Goal: Information Seeking & Learning: Find specific fact

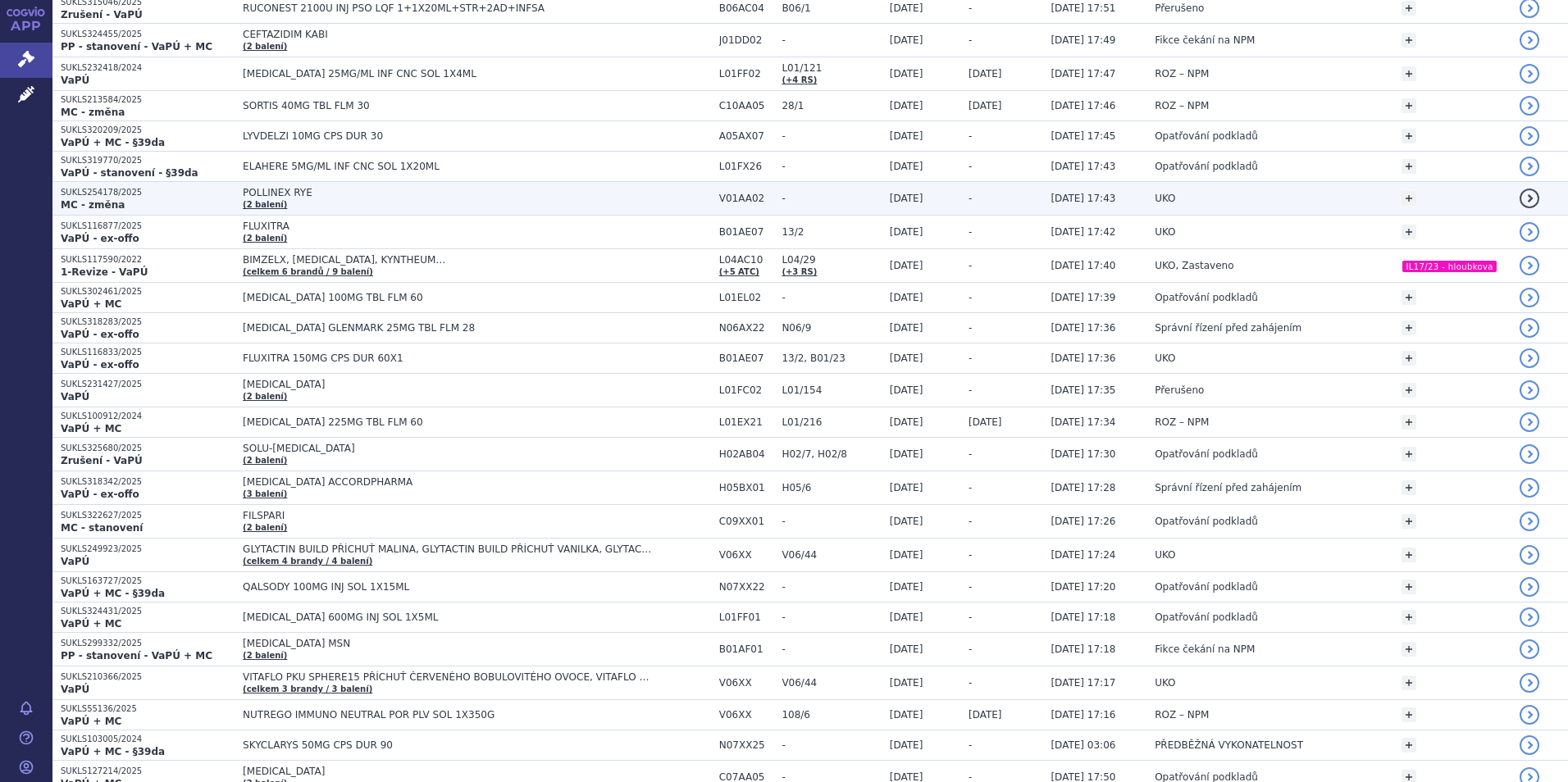
scroll to position [2023, 0]
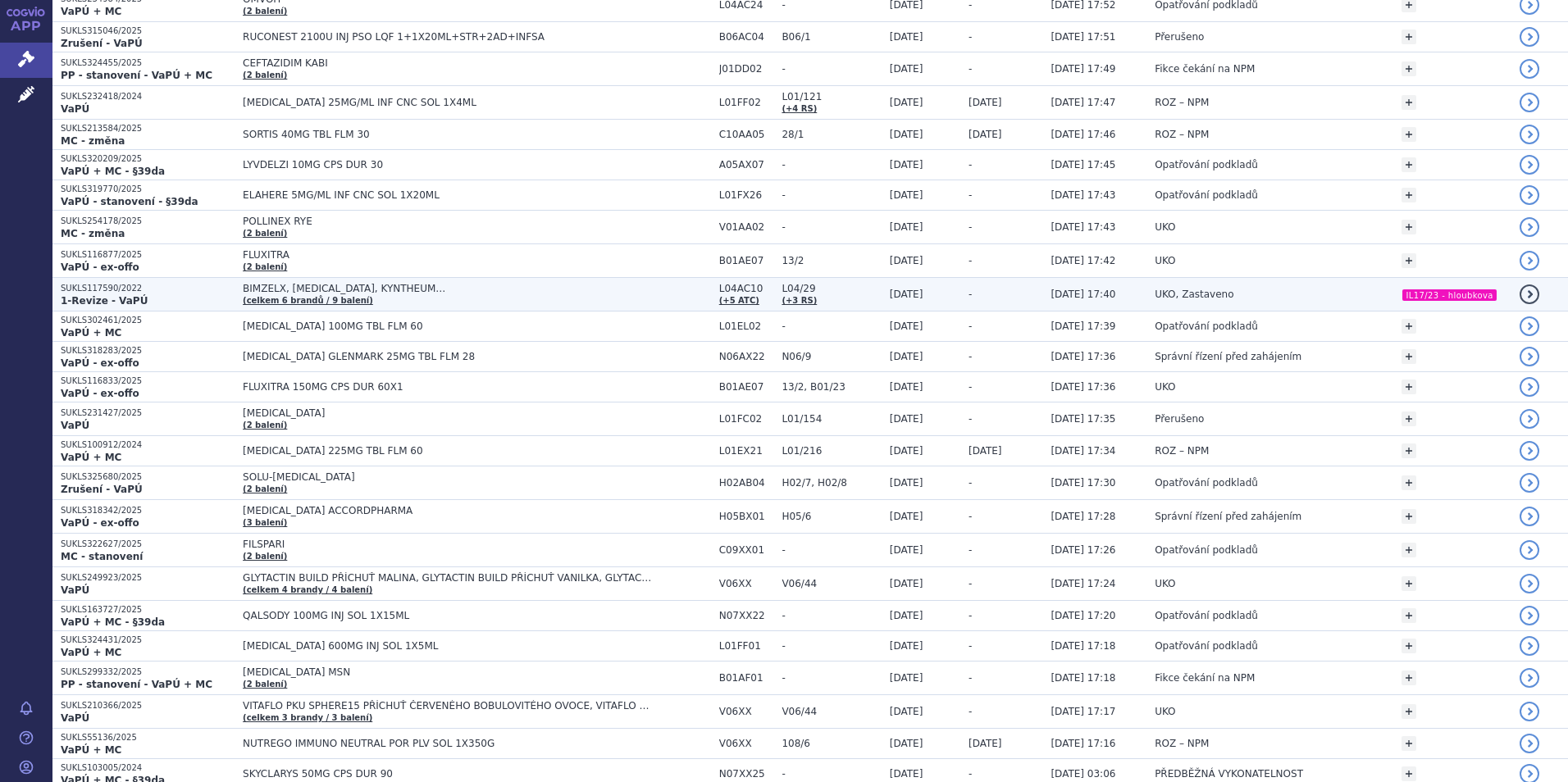
click at [392, 297] on td "BIMZELX, COSENTYX, KYNTHEUM… (celkem 6 brandů / 9 balení)" at bounding box center [473, 294] width 477 height 33
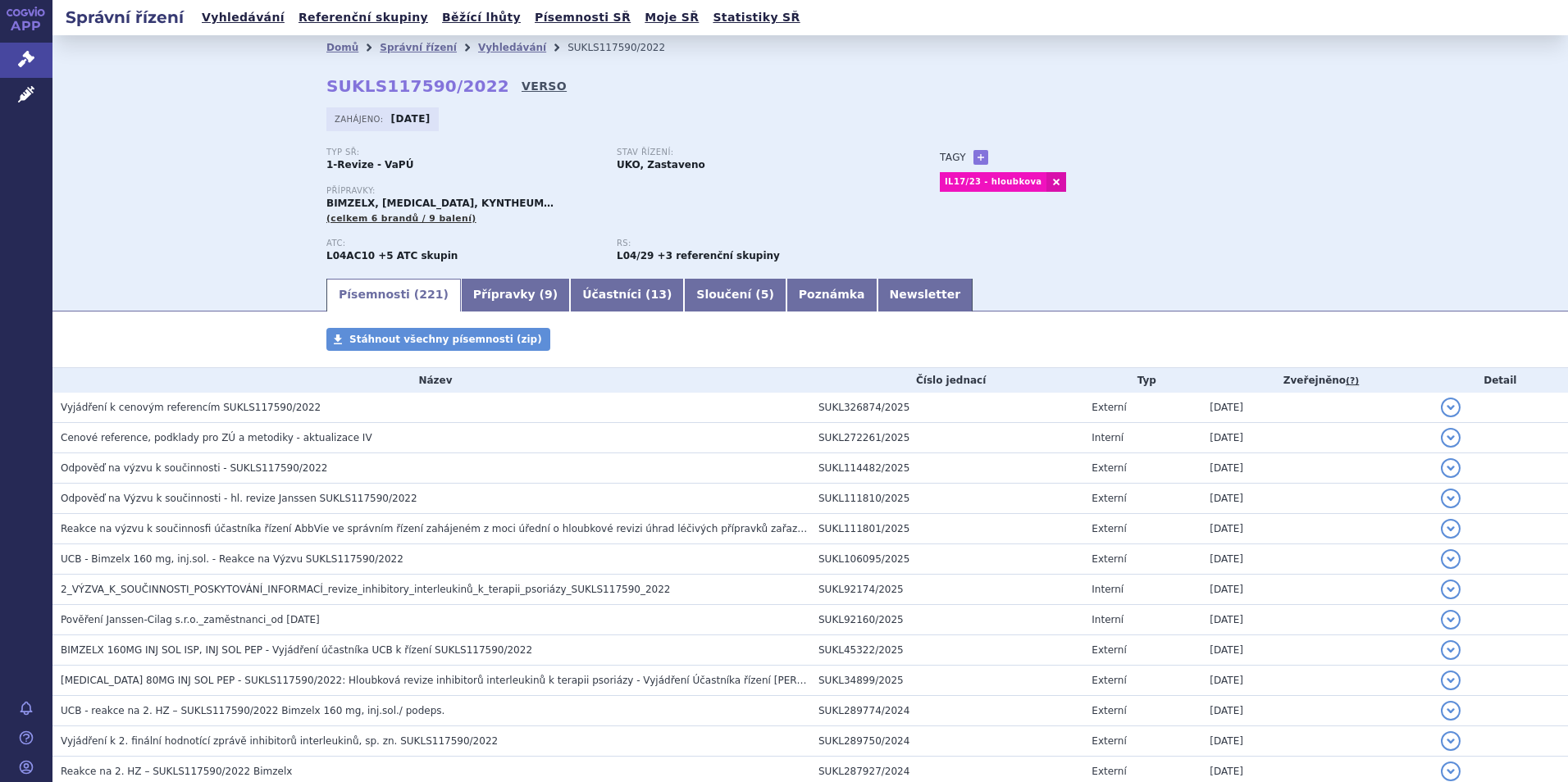
click at [522, 89] on link "VERSO" at bounding box center [544, 86] width 45 height 16
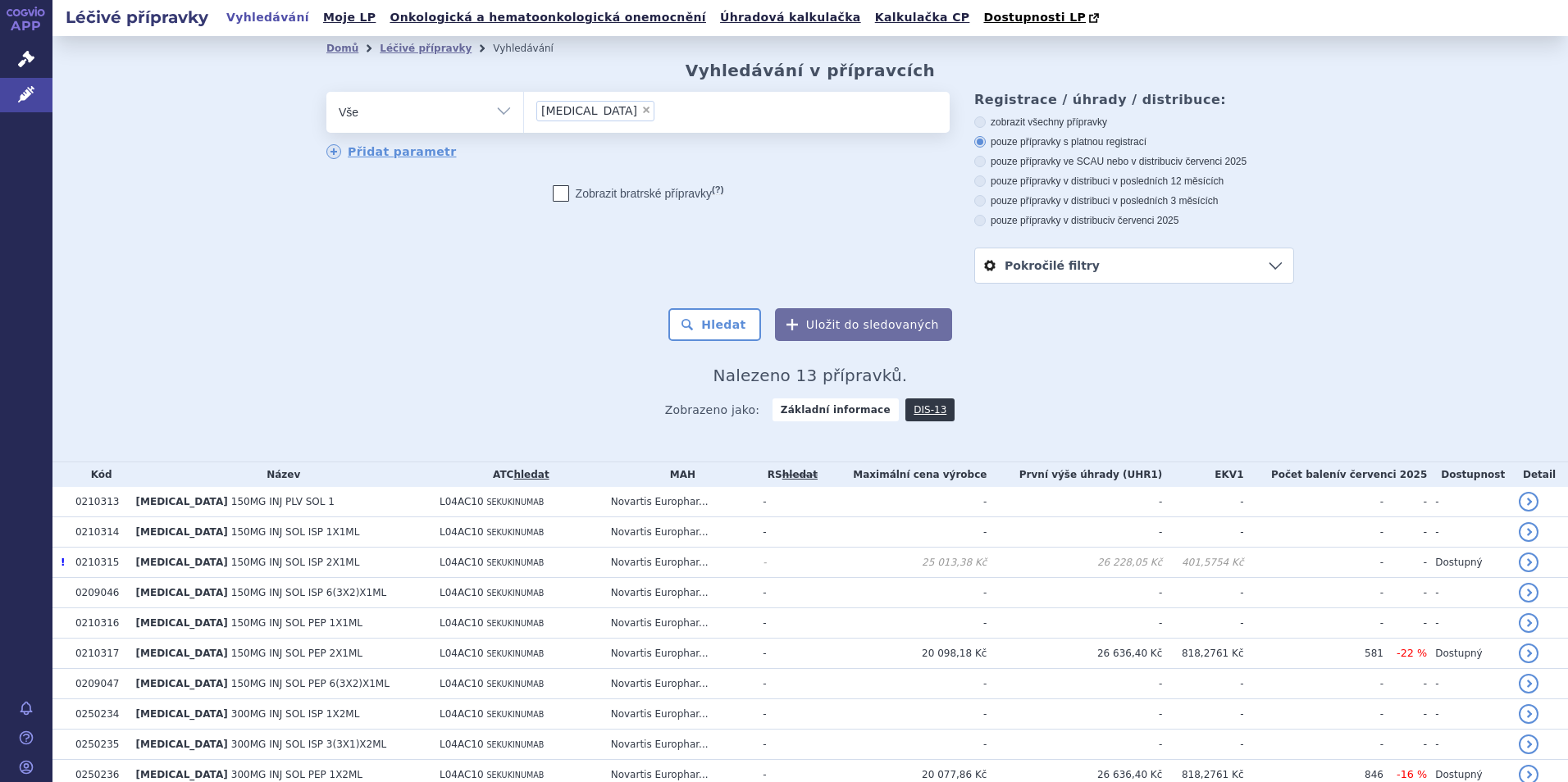
click at [582, 108] on li "× cosentyx" at bounding box center [595, 111] width 118 height 20
click at [524, 108] on select "cosentyx" at bounding box center [524, 111] width 1 height 41
click at [641, 115] on span "×" at bounding box center [646, 110] width 10 height 10
click at [524, 116] on select "cosentyx" at bounding box center [524, 111] width 1 height 41
select select
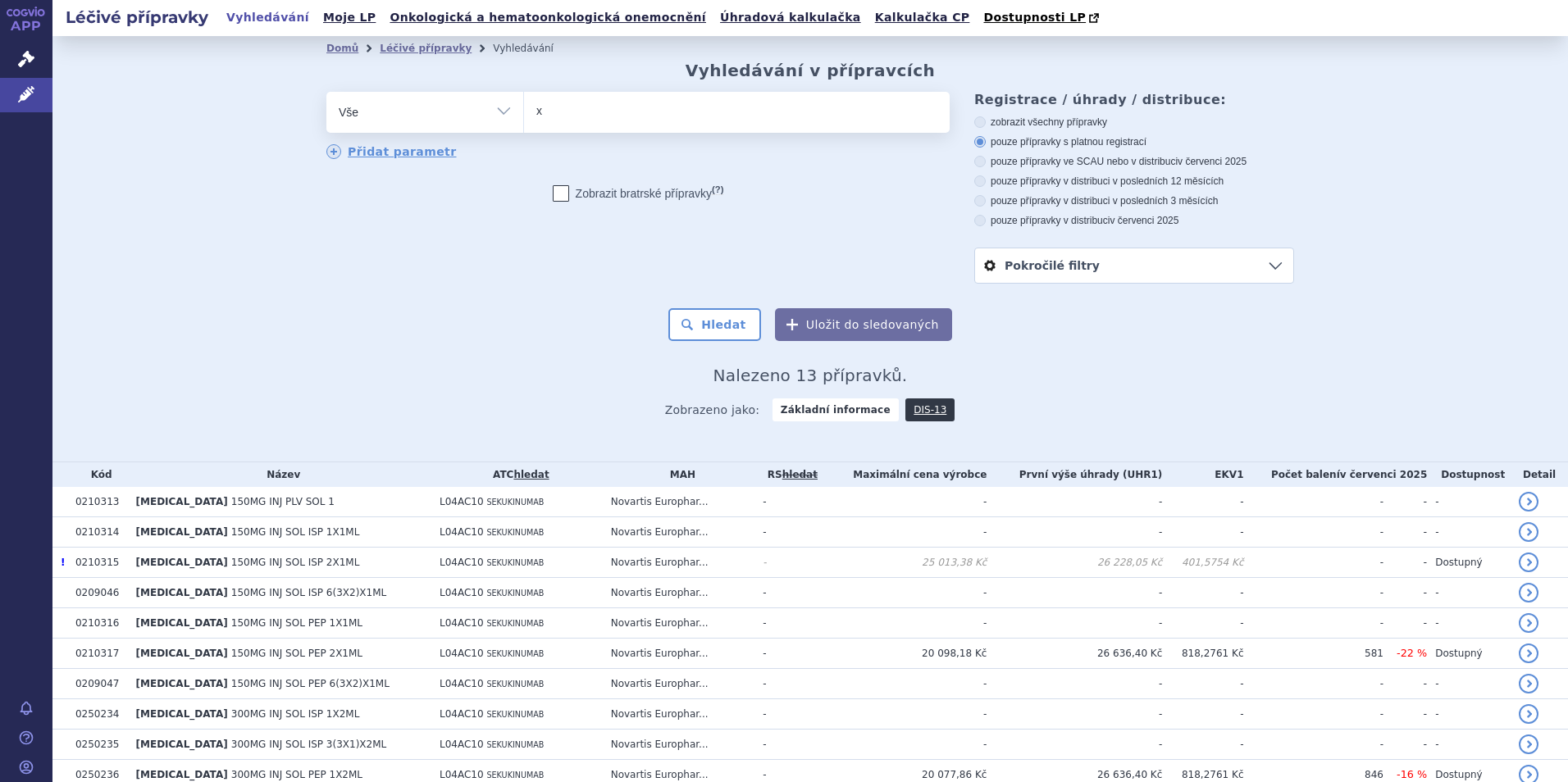
type input "xo"
type input "xola"
type input "xolai"
type input "xolair"
select select "xolair"
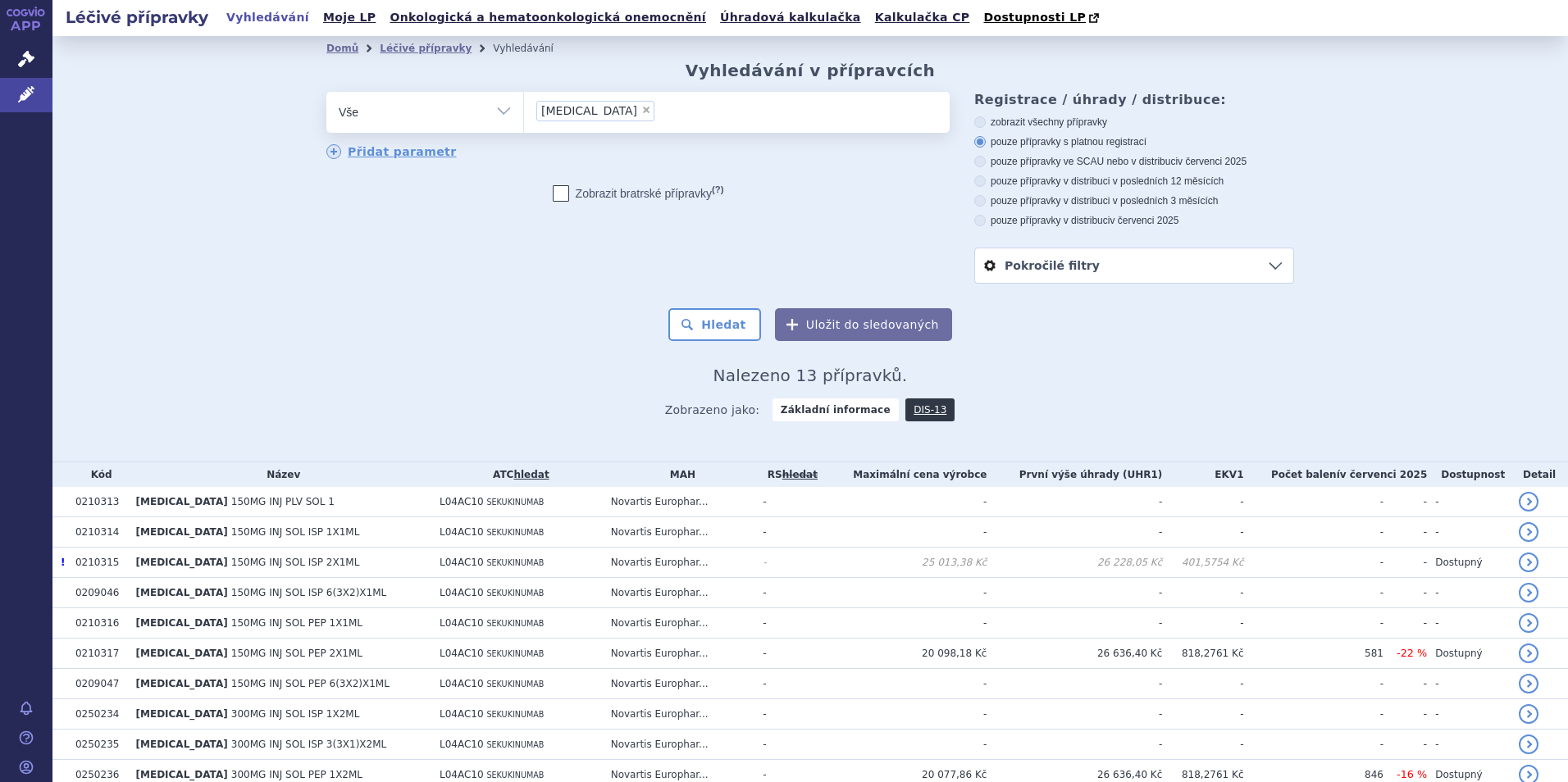
click at [727, 345] on div "Domů Léčivé přípravky Vyhledávání Vyhledávání v přípravcích odstranit Vše Přípr…" at bounding box center [810, 246] width 1033 height 372
click at [727, 331] on button "Hledat" at bounding box center [714, 324] width 93 height 33
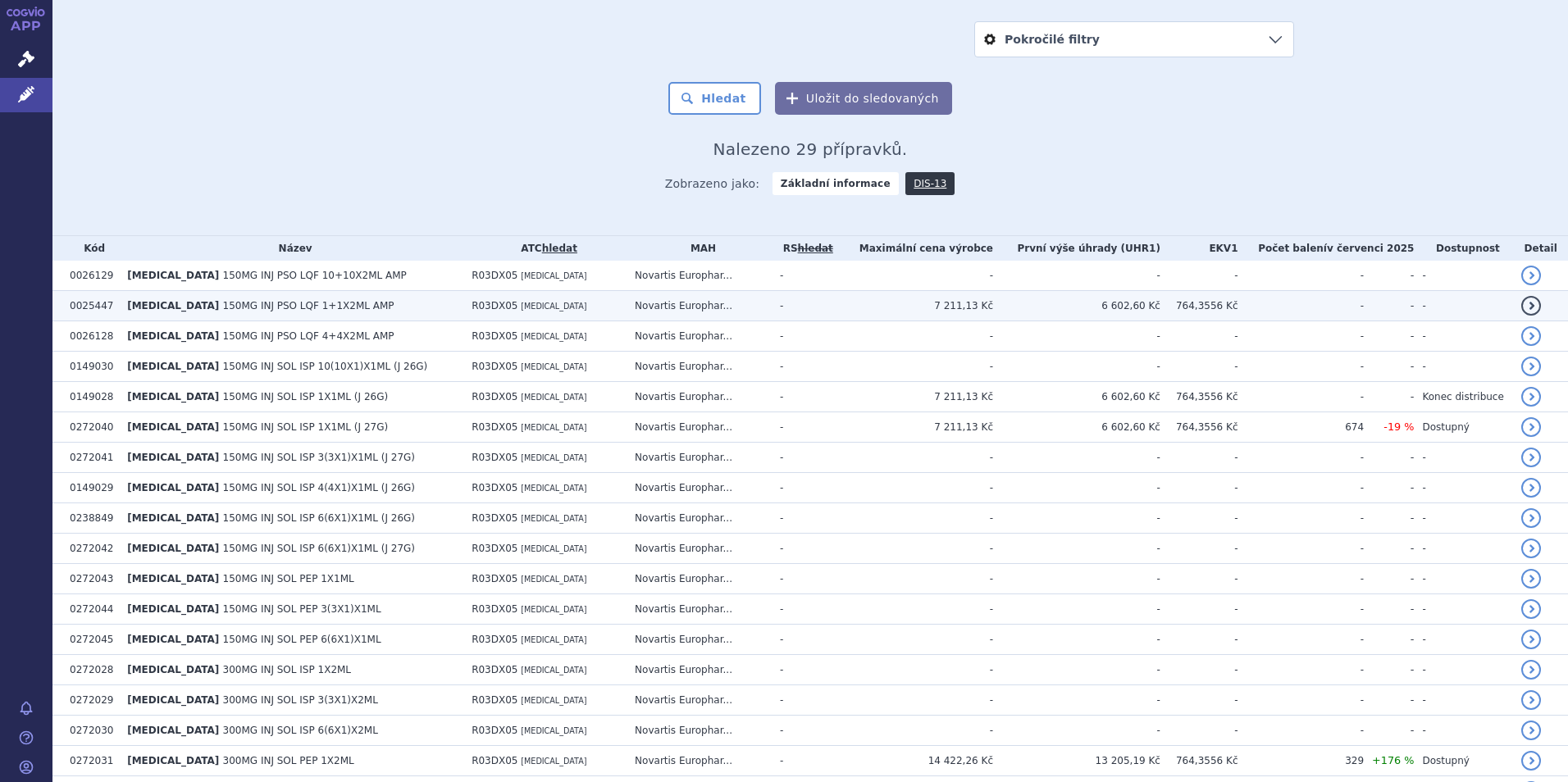
scroll to position [324, 0]
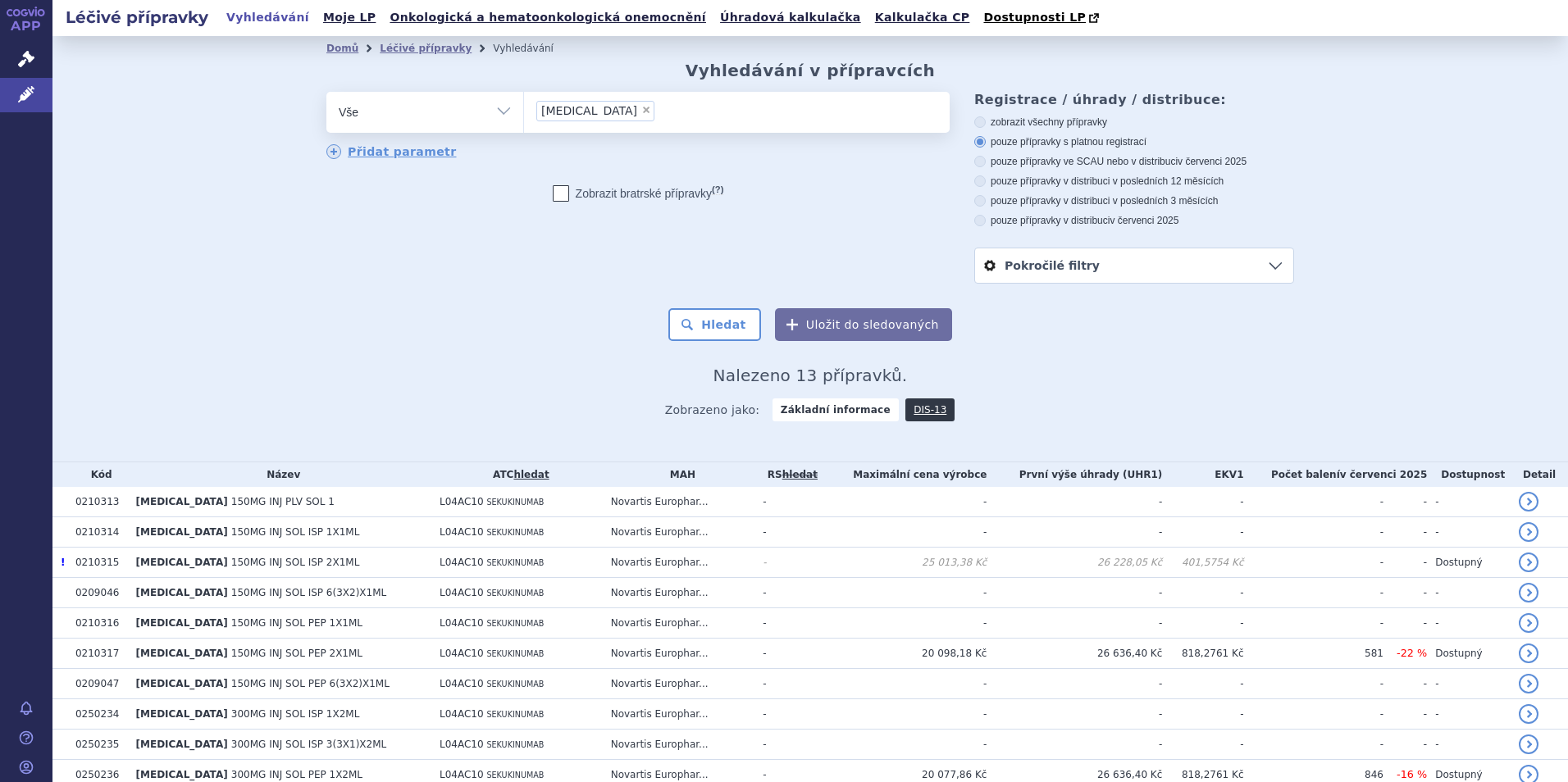
select select
click at [29, 60] on icon at bounding box center [26, 59] width 16 height 16
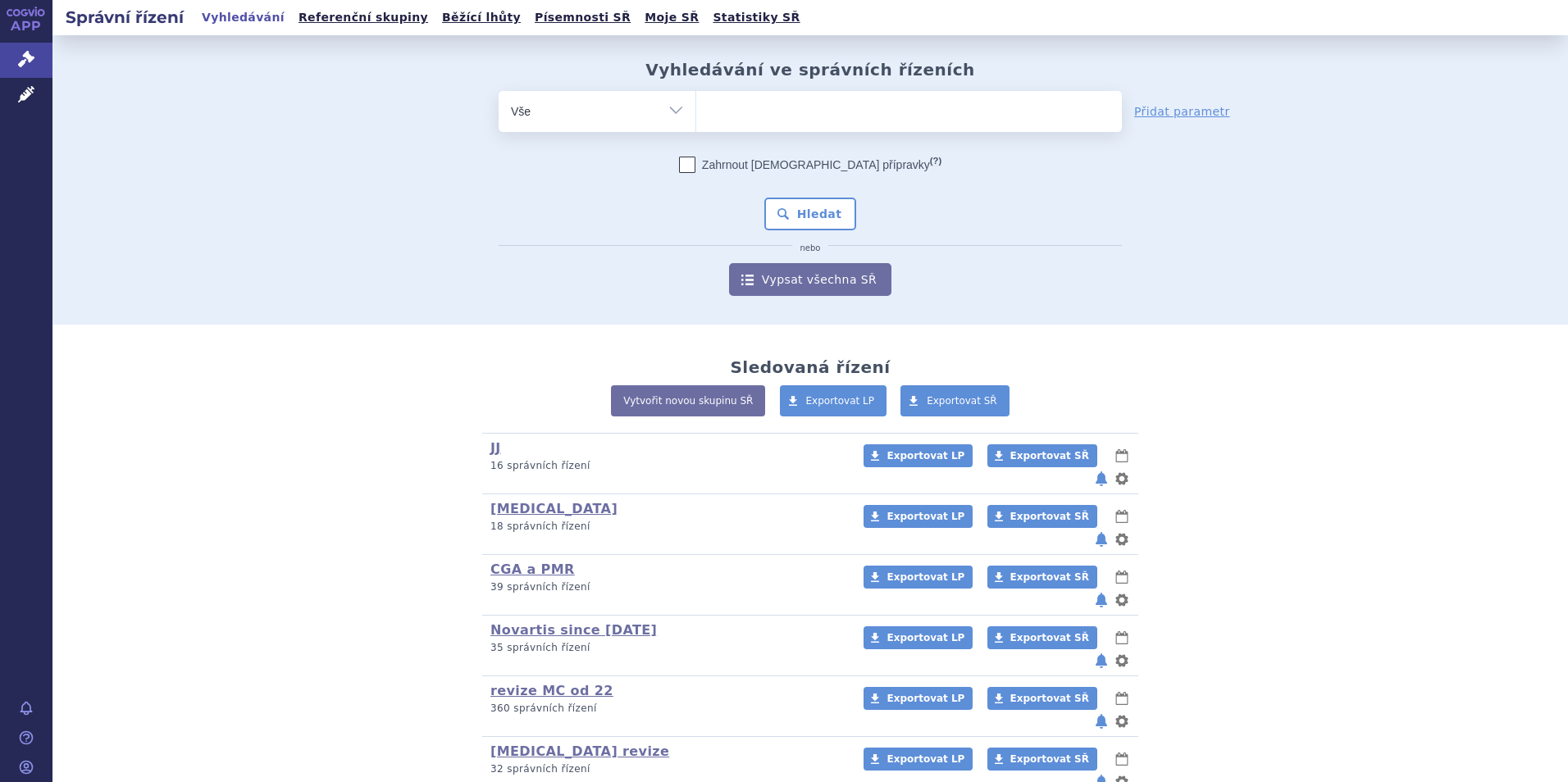
click at [750, 116] on ul at bounding box center [909, 108] width 426 height 34
click at [696, 116] on select at bounding box center [695, 111] width 1 height 41
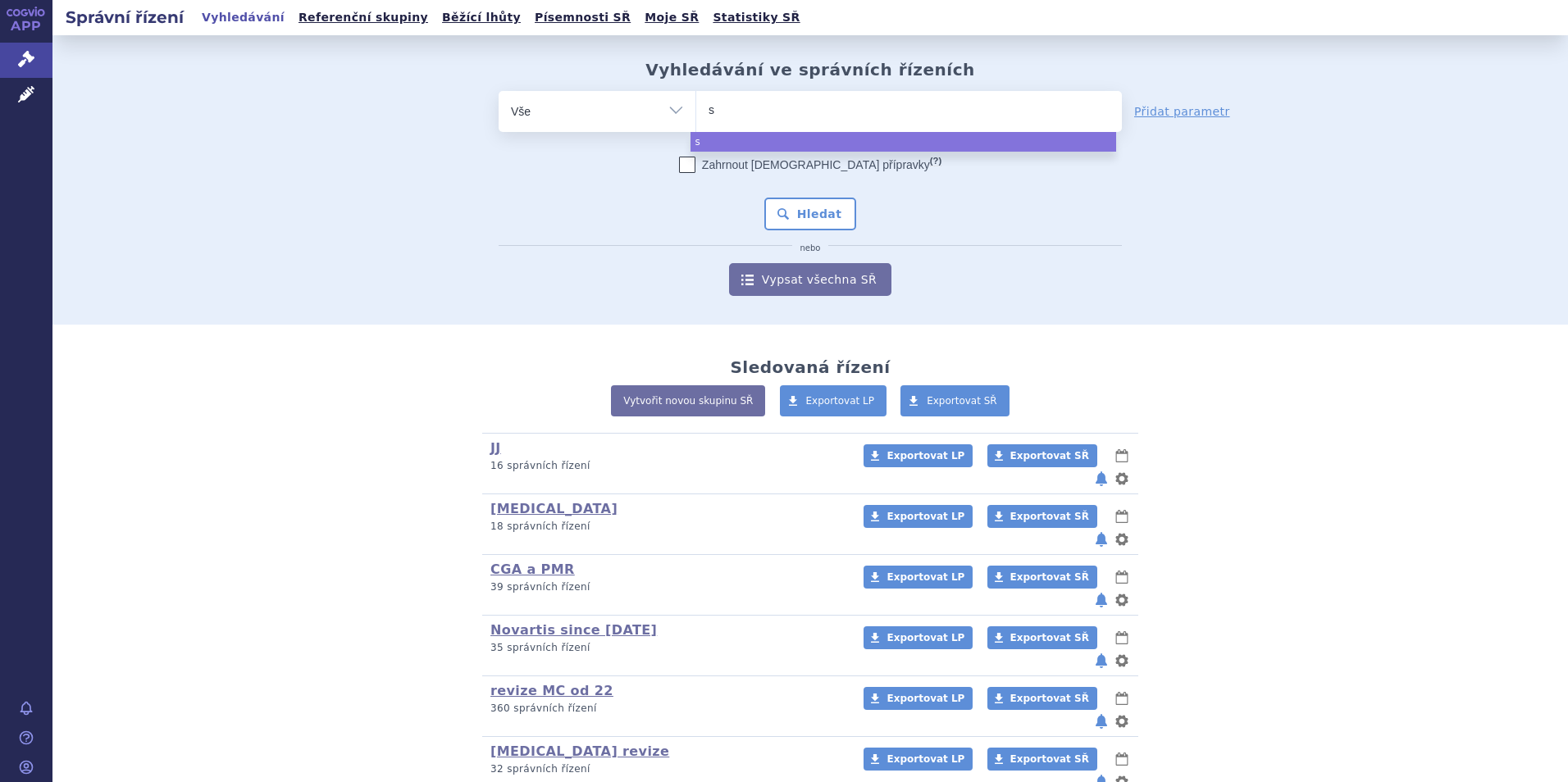
type input "sp"
type input "spra"
type input "spravn"
type input "spravni"
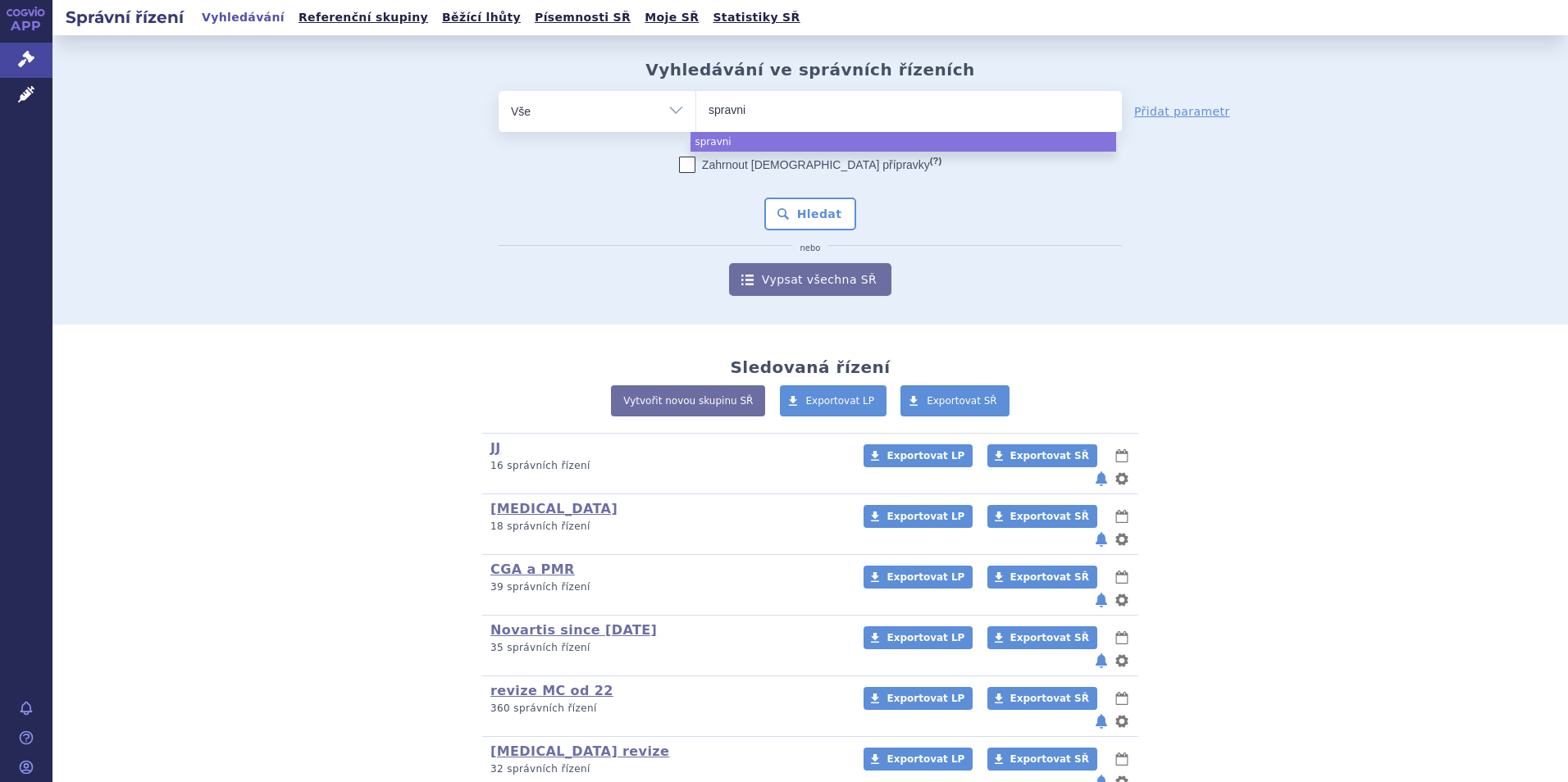
type input "spravni i"
type input "spravni"
type input "spravni ri"
type input "spravni riz"
type input "spravni rizen"
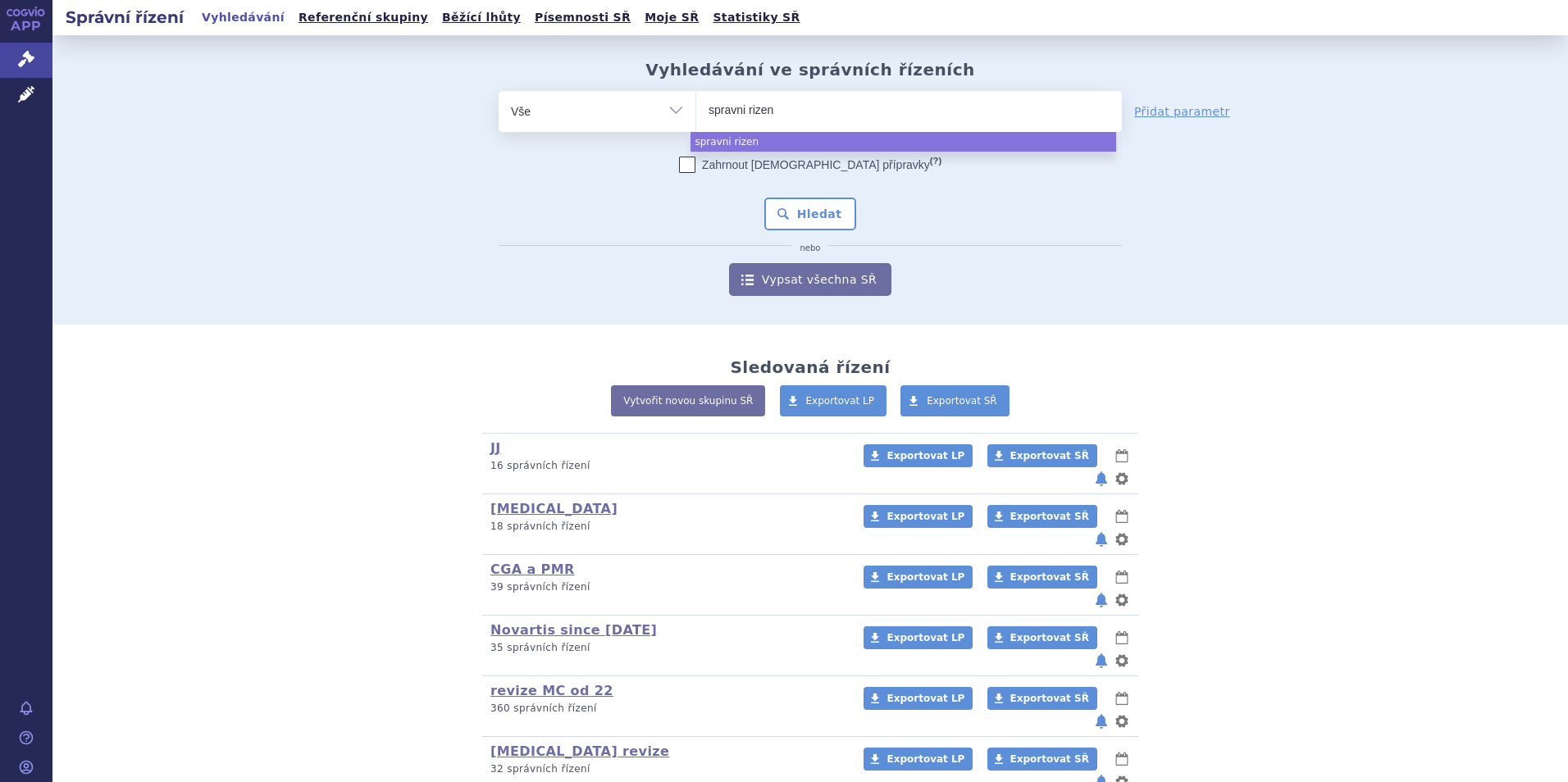
type input "spravni rizeni"
type input "spravni rizen"
type input "spravni"
type input "s"
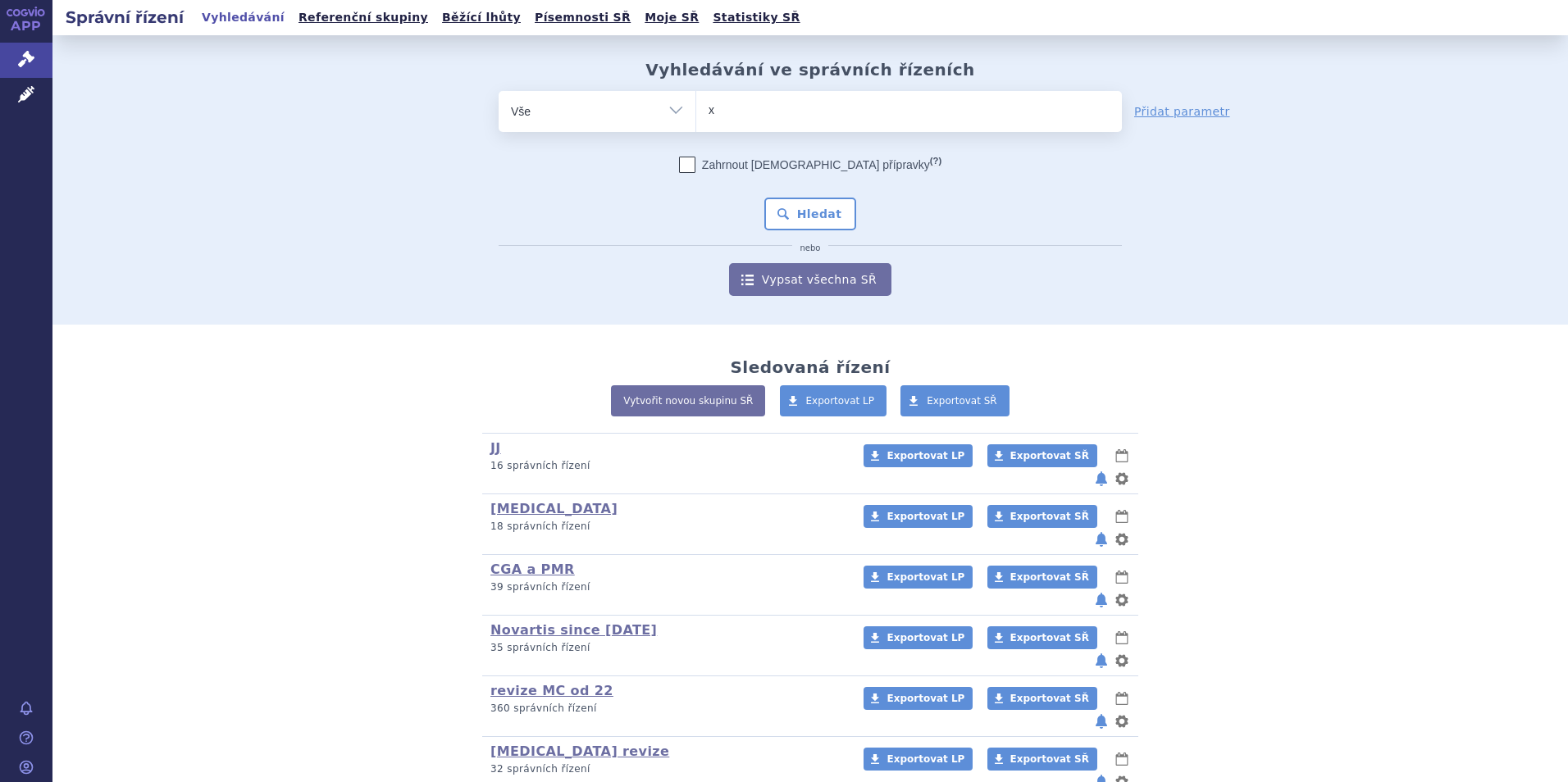
type input "xo"
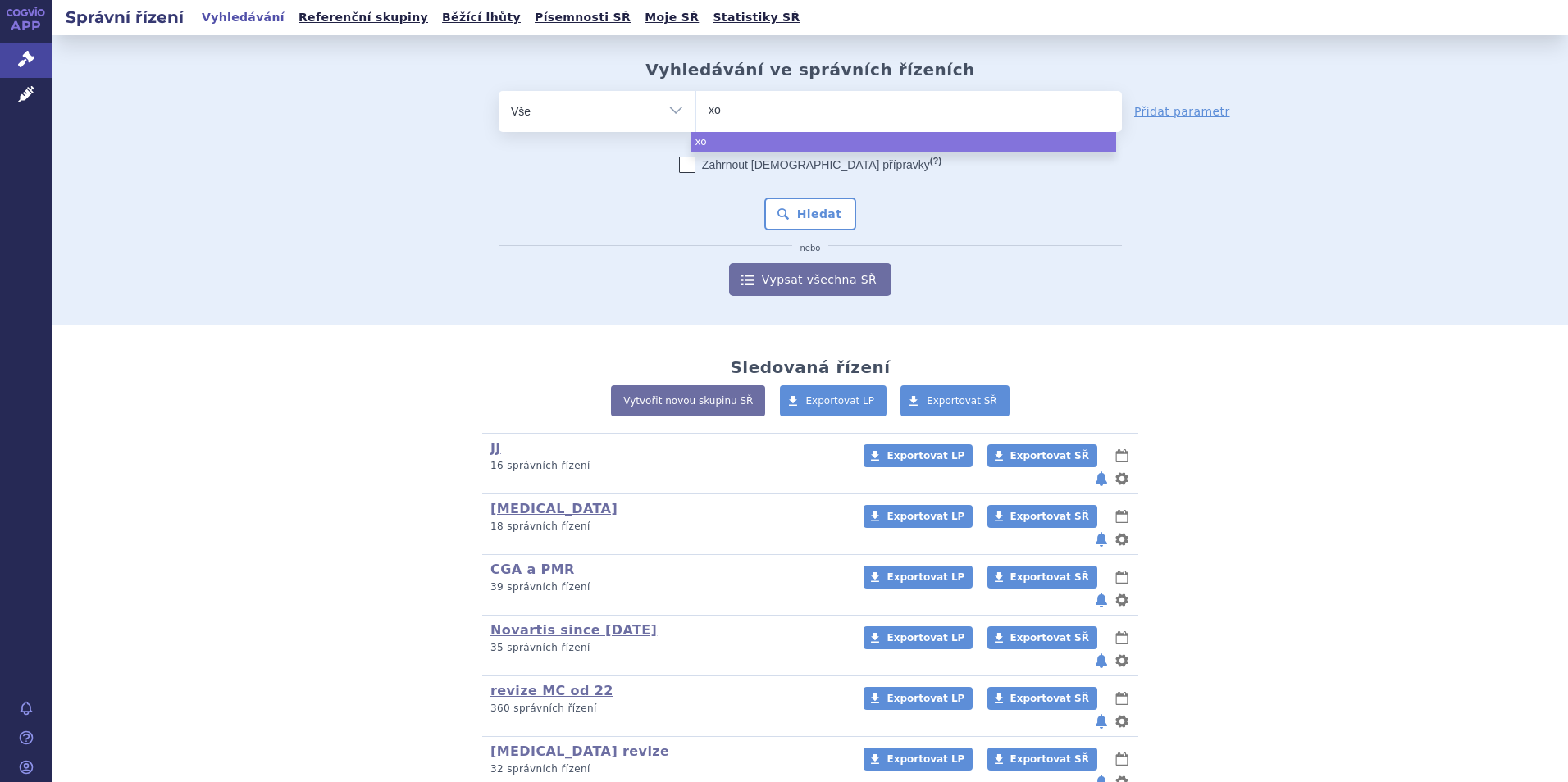
type input "xol"
type input "xolai"
type input "xolair"
select select "xolair"
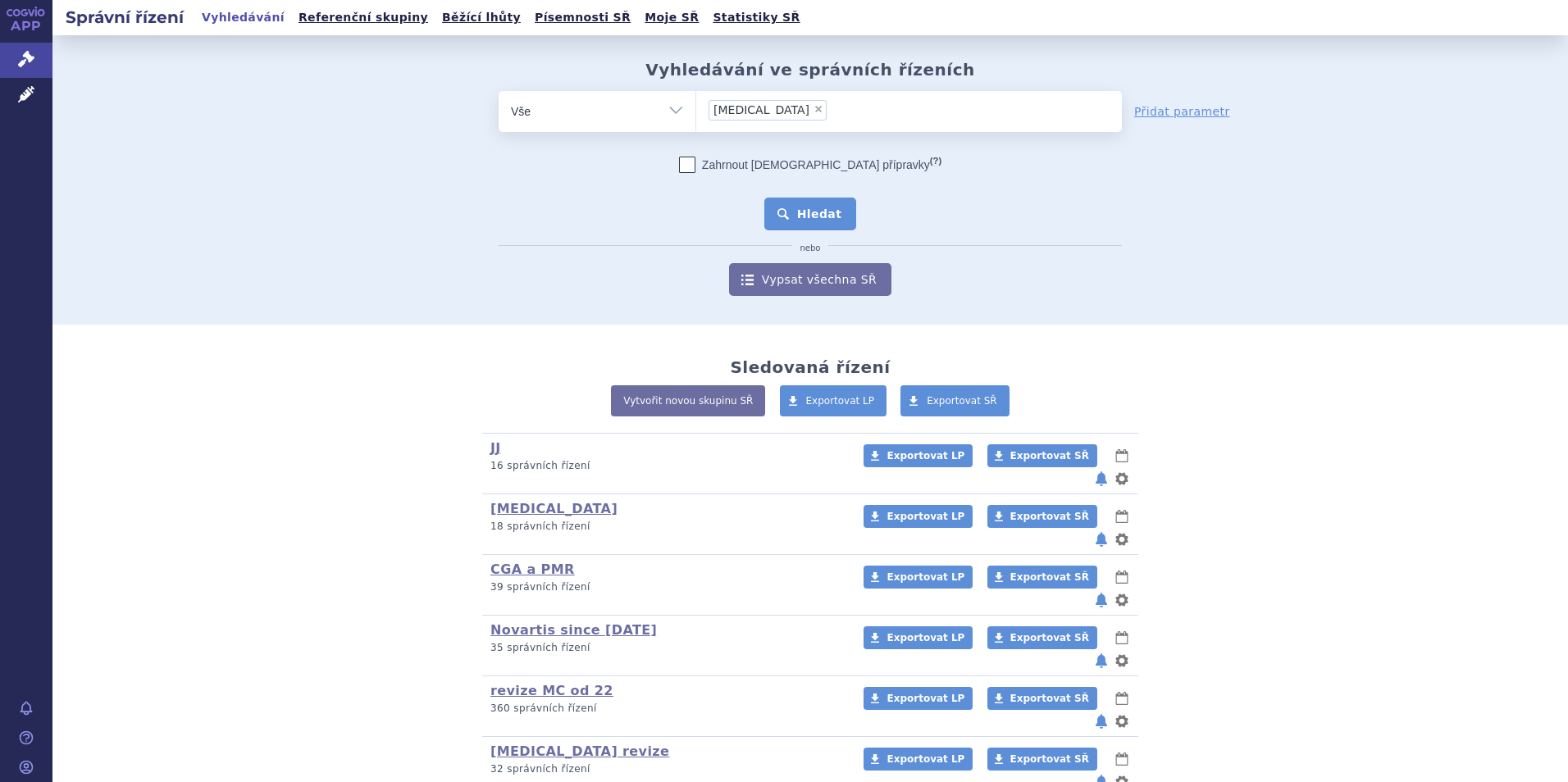
click at [827, 215] on button "Hledat" at bounding box center [810, 214] width 93 height 33
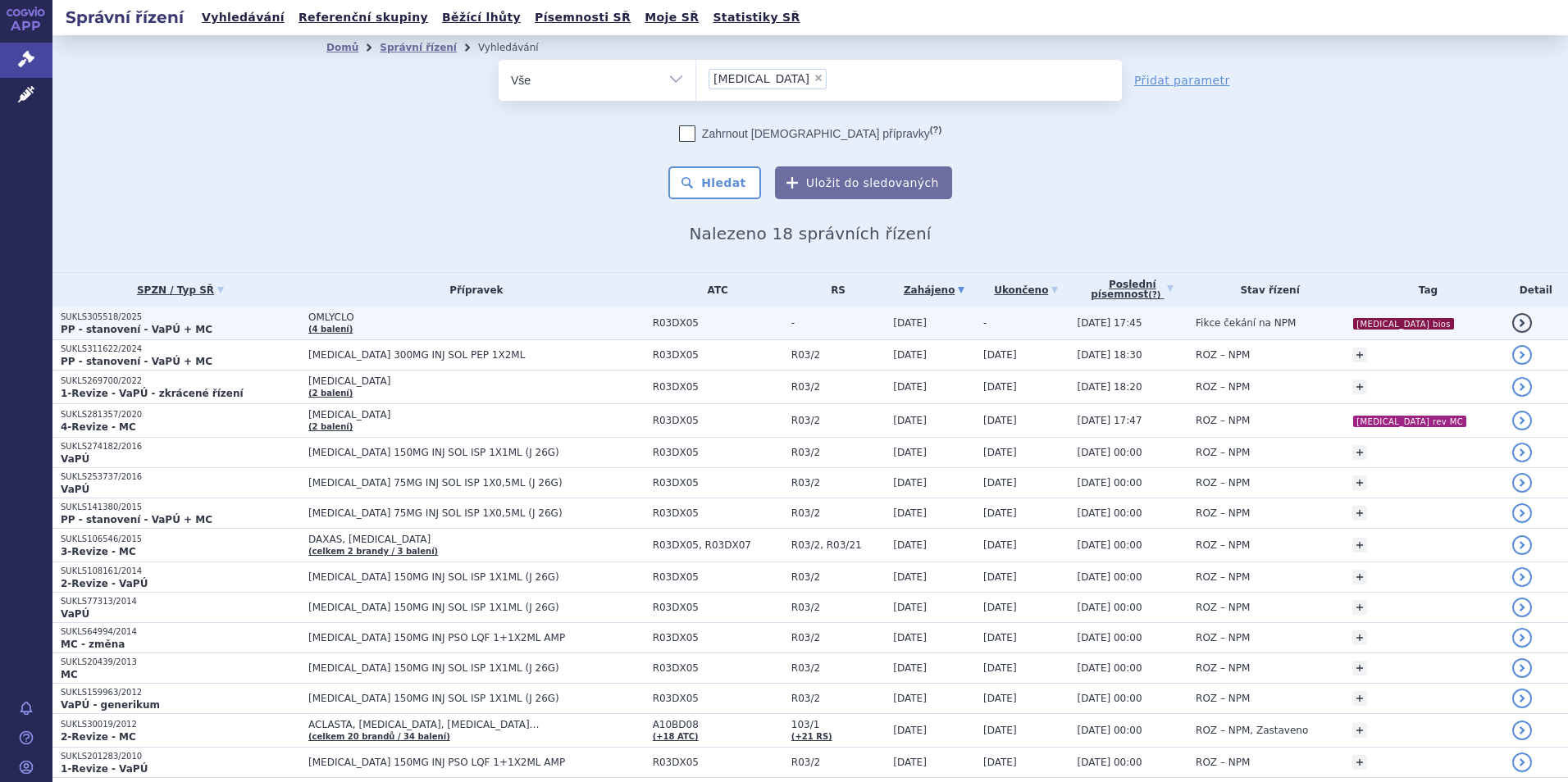
click at [369, 310] on td "OMLYCLO (4 balení)" at bounding box center [472, 323] width 345 height 33
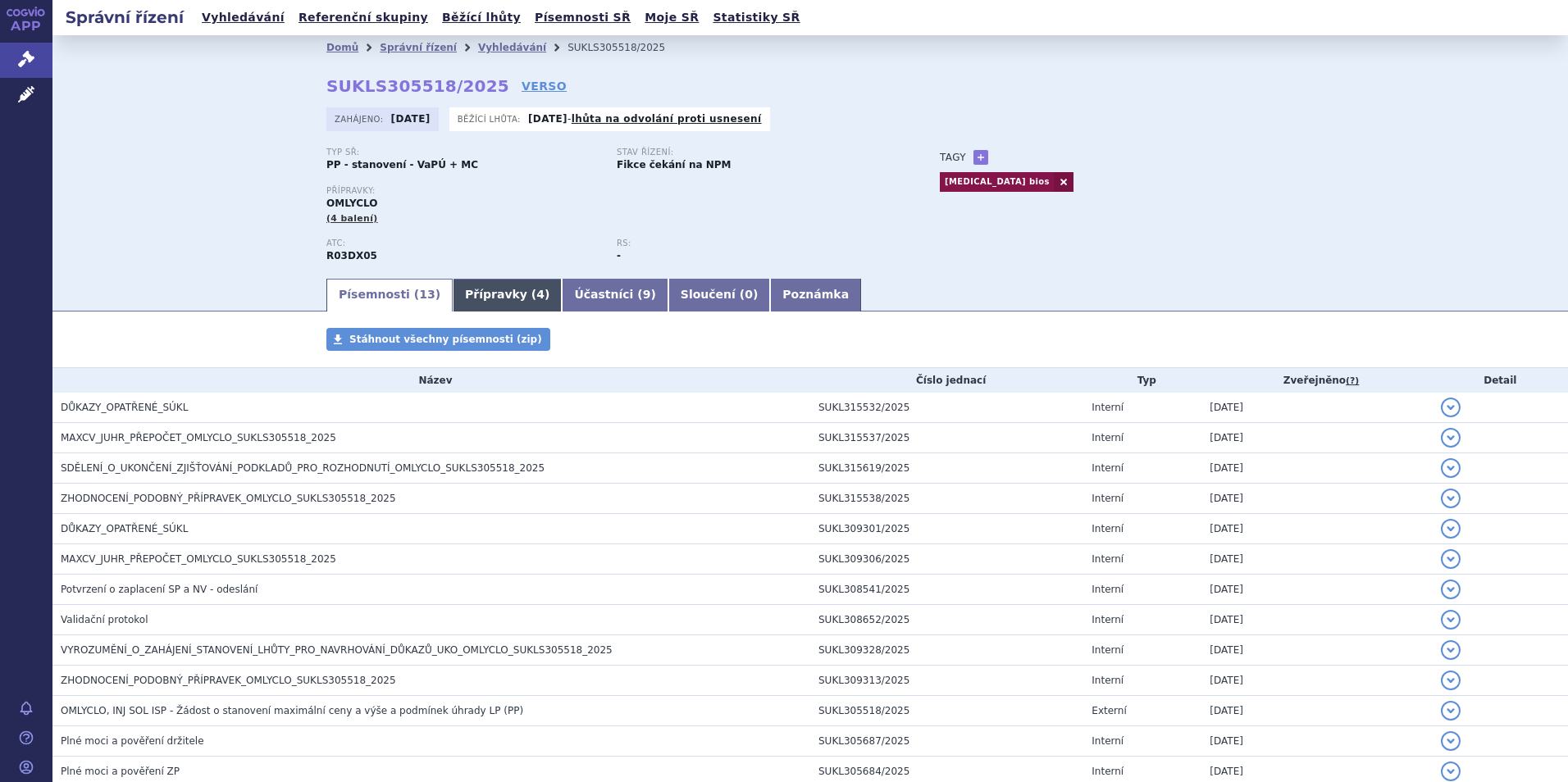
click at [461, 295] on link "Přípravky ( 4 )" at bounding box center [507, 295] width 109 height 33
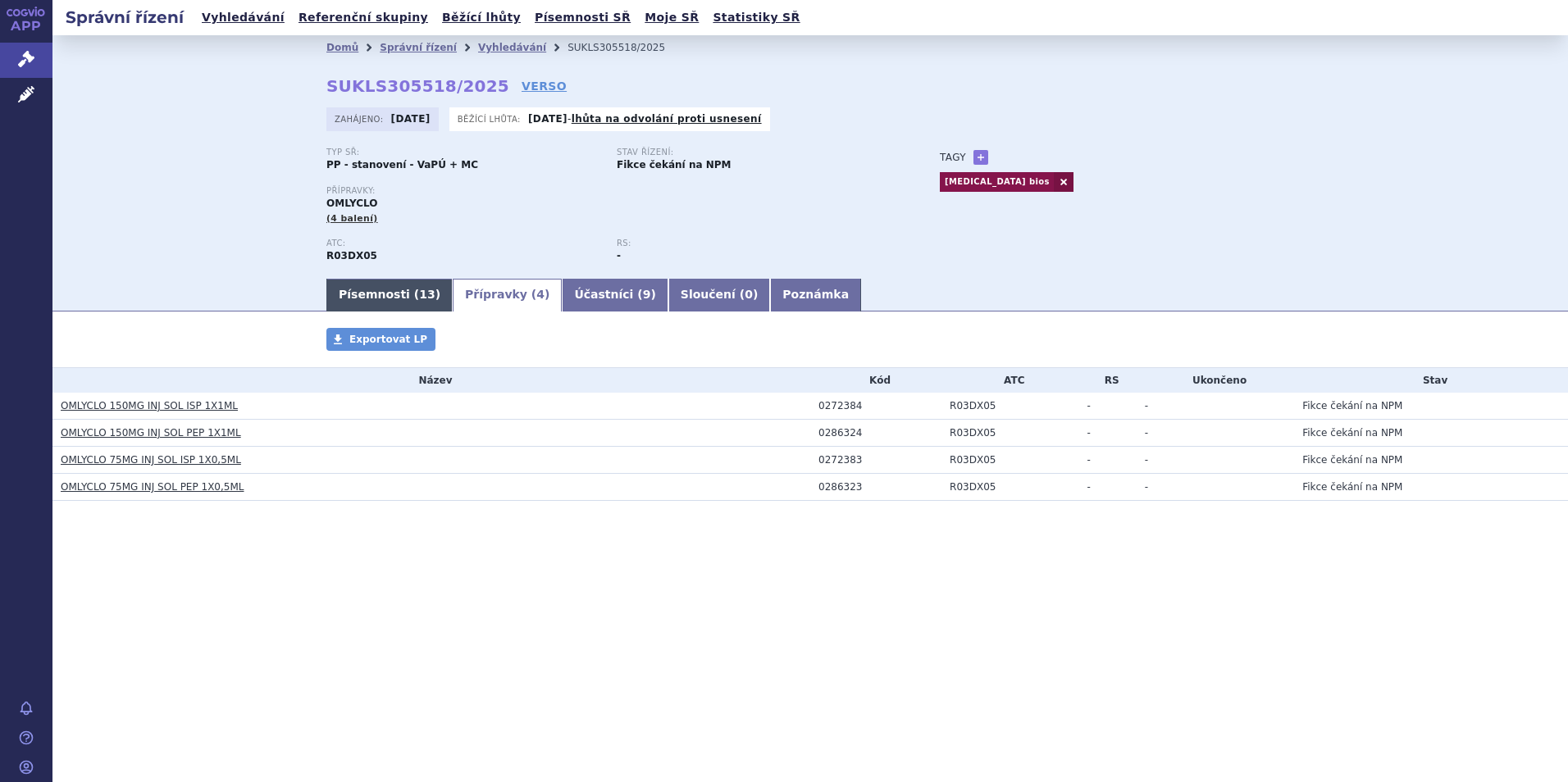
click at [374, 292] on link "Písemnosti ( 13 )" at bounding box center [389, 295] width 126 height 33
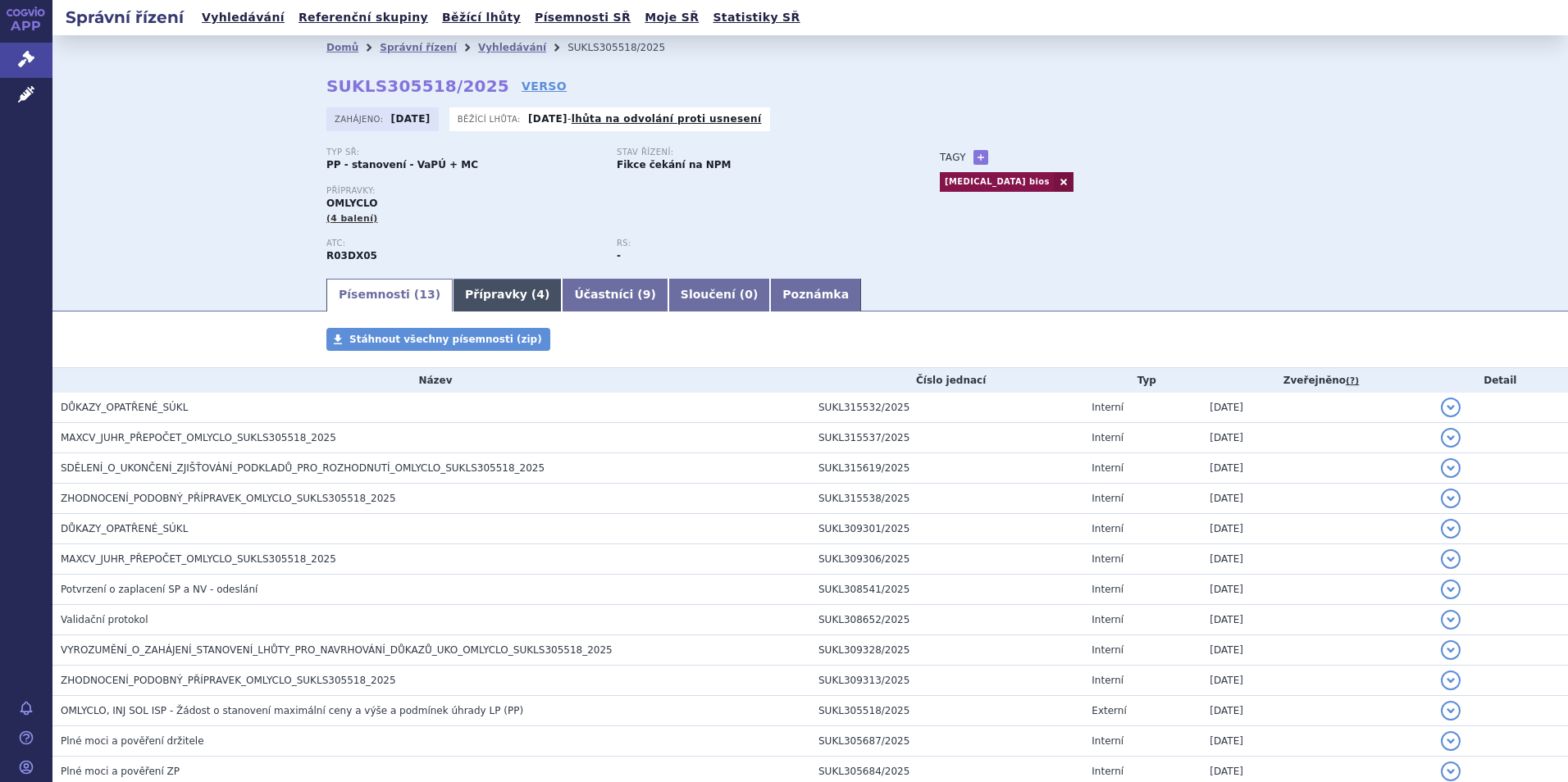
click at [453, 300] on link "Přípravky ( 4 )" at bounding box center [507, 295] width 109 height 33
